Goal: Transaction & Acquisition: Purchase product/service

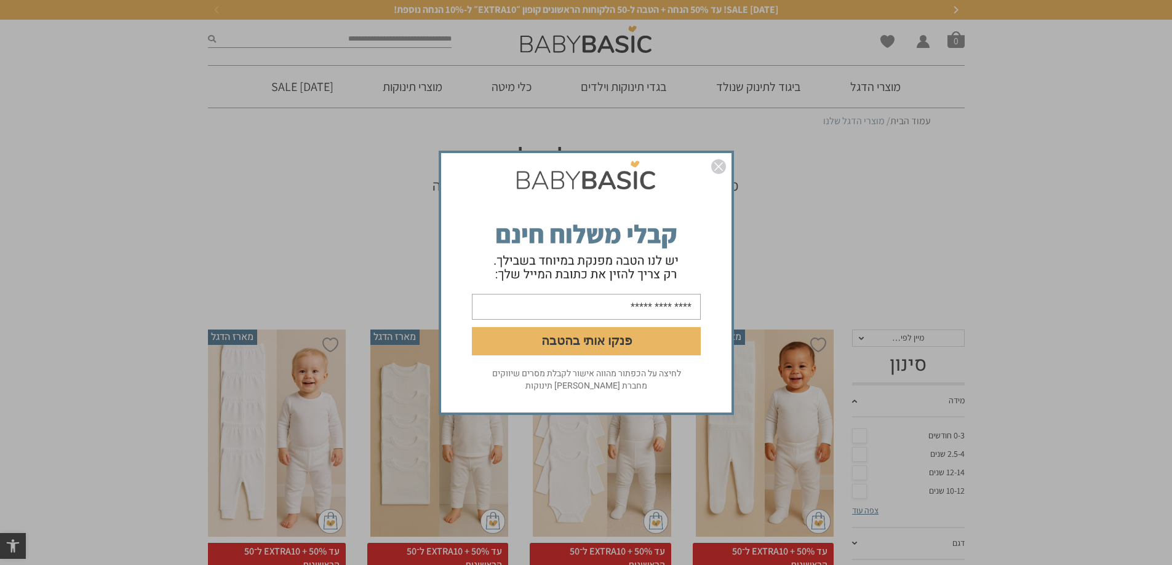
click at [719, 164] on img "סגור" at bounding box center [718, 166] width 15 height 15
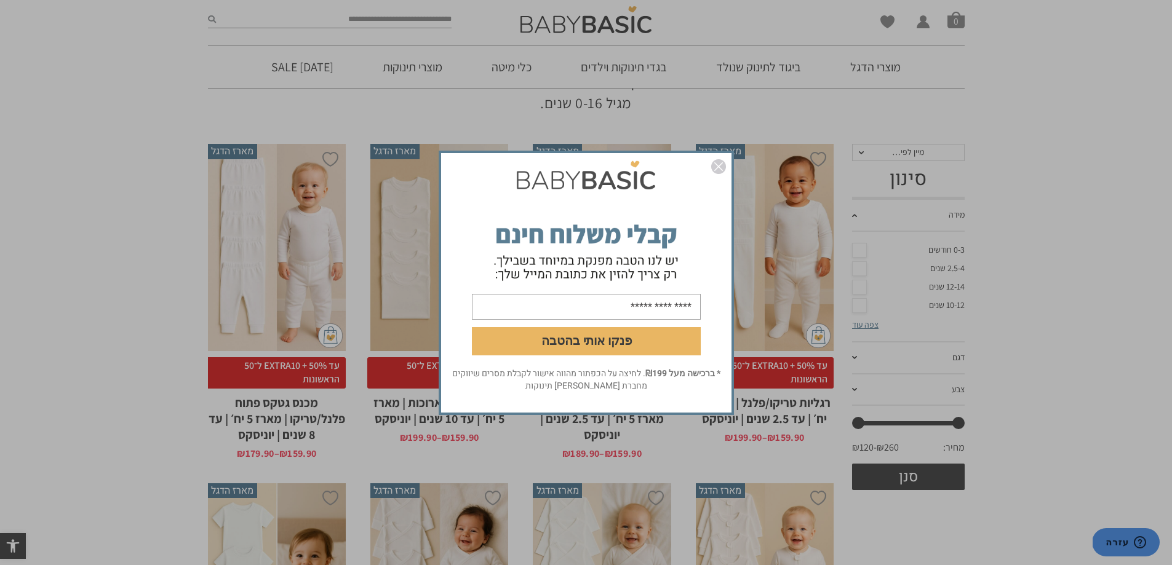
scroll to position [185, 0]
click at [723, 165] on img "סגור" at bounding box center [718, 166] width 15 height 15
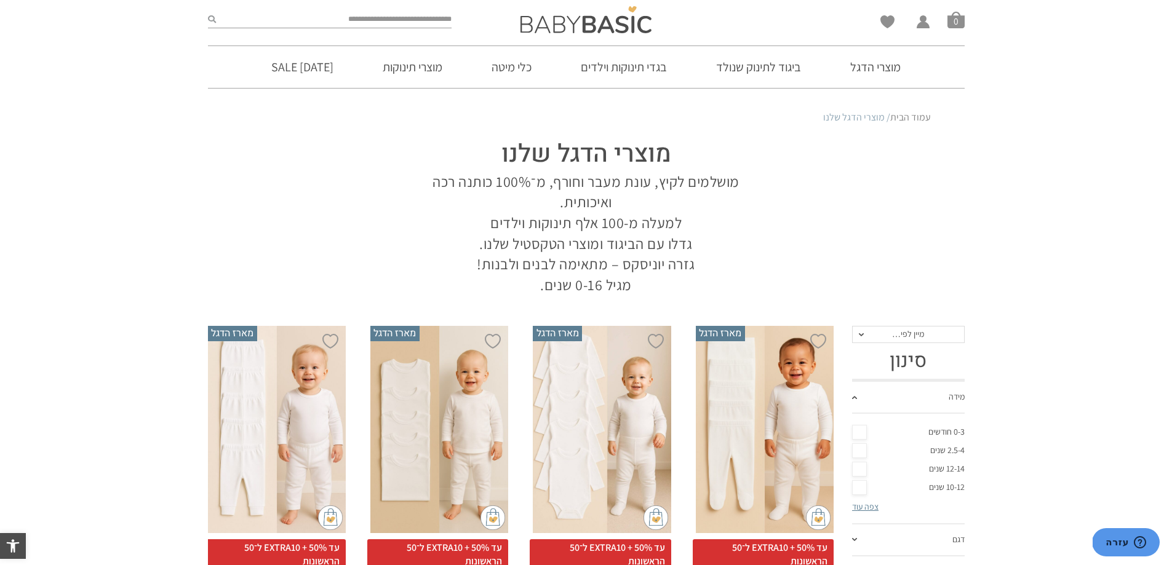
scroll to position [0, 0]
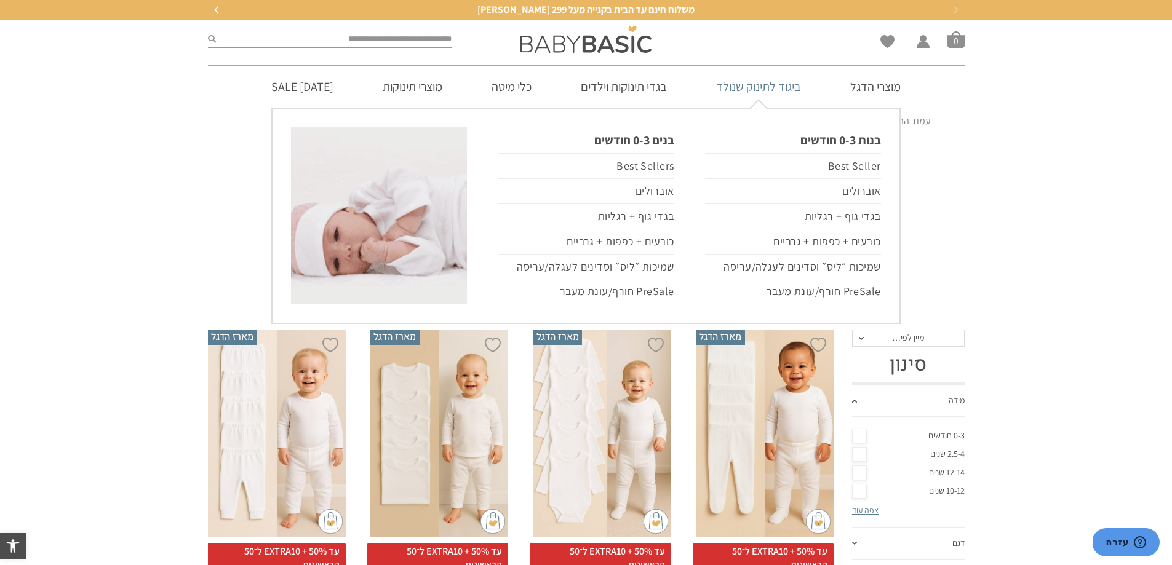
click at [749, 98] on link "ביגוד לתינוק שנולד" at bounding box center [759, 87] width 122 height 42
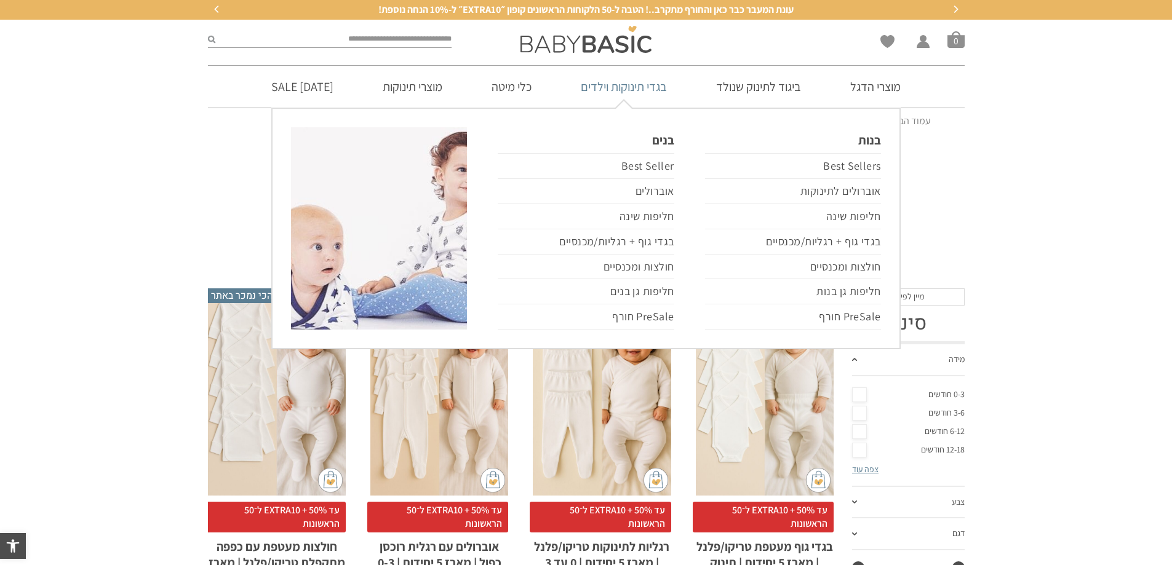
click at [643, 92] on link "בגדי תינוקות וילדים" at bounding box center [623, 87] width 123 height 42
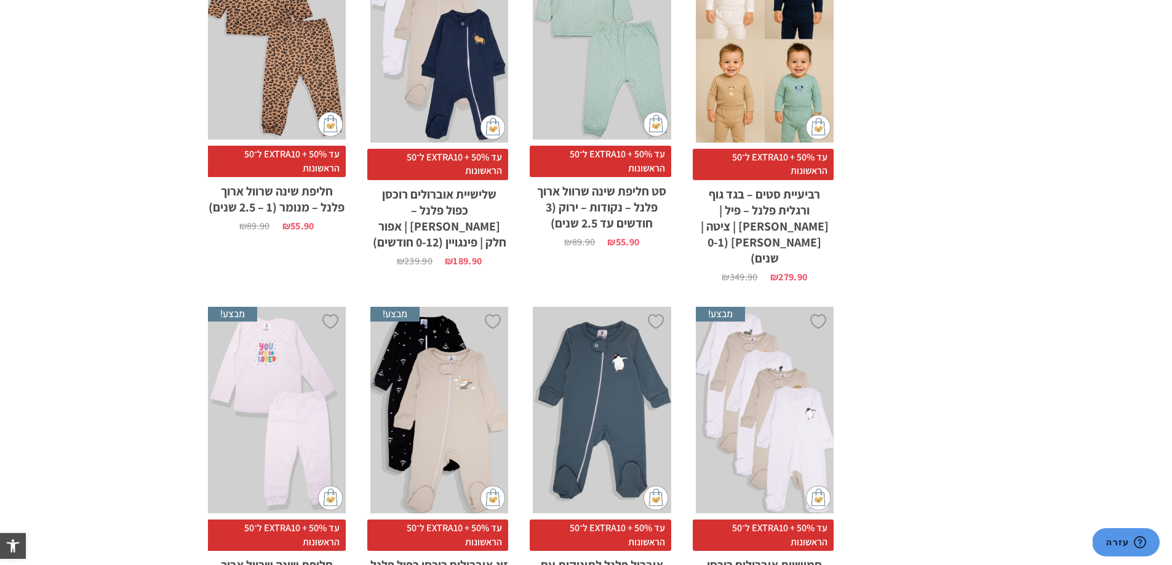
scroll to position [1795, 0]
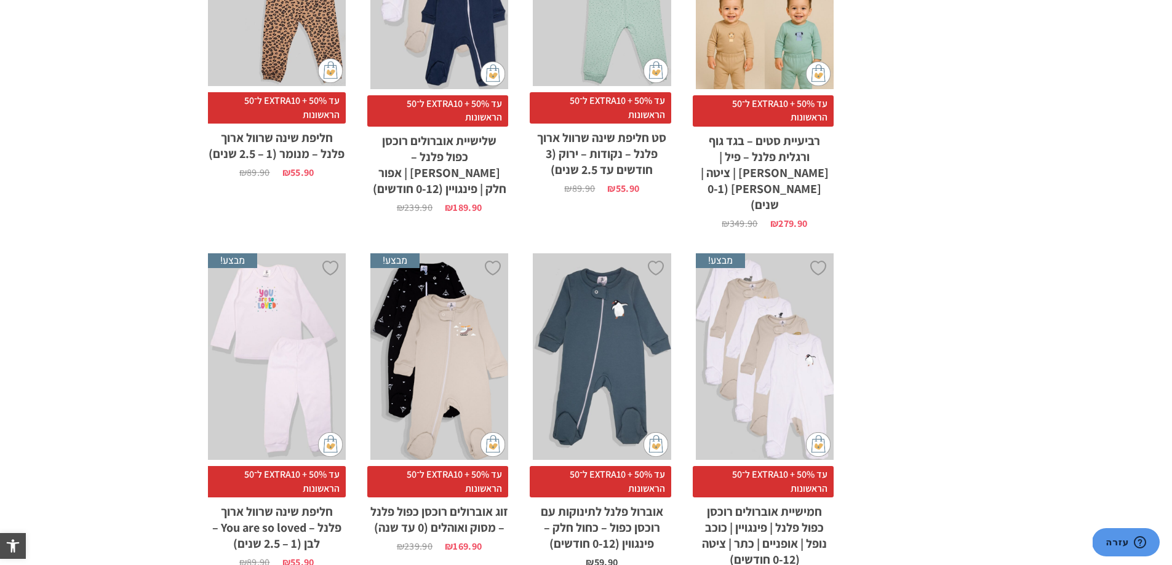
click at [610, 309] on div "x בחירת מידה 0-3m 3-6m 6-12m" at bounding box center [602, 356] width 138 height 207
